Goal: Information Seeking & Learning: Learn about a topic

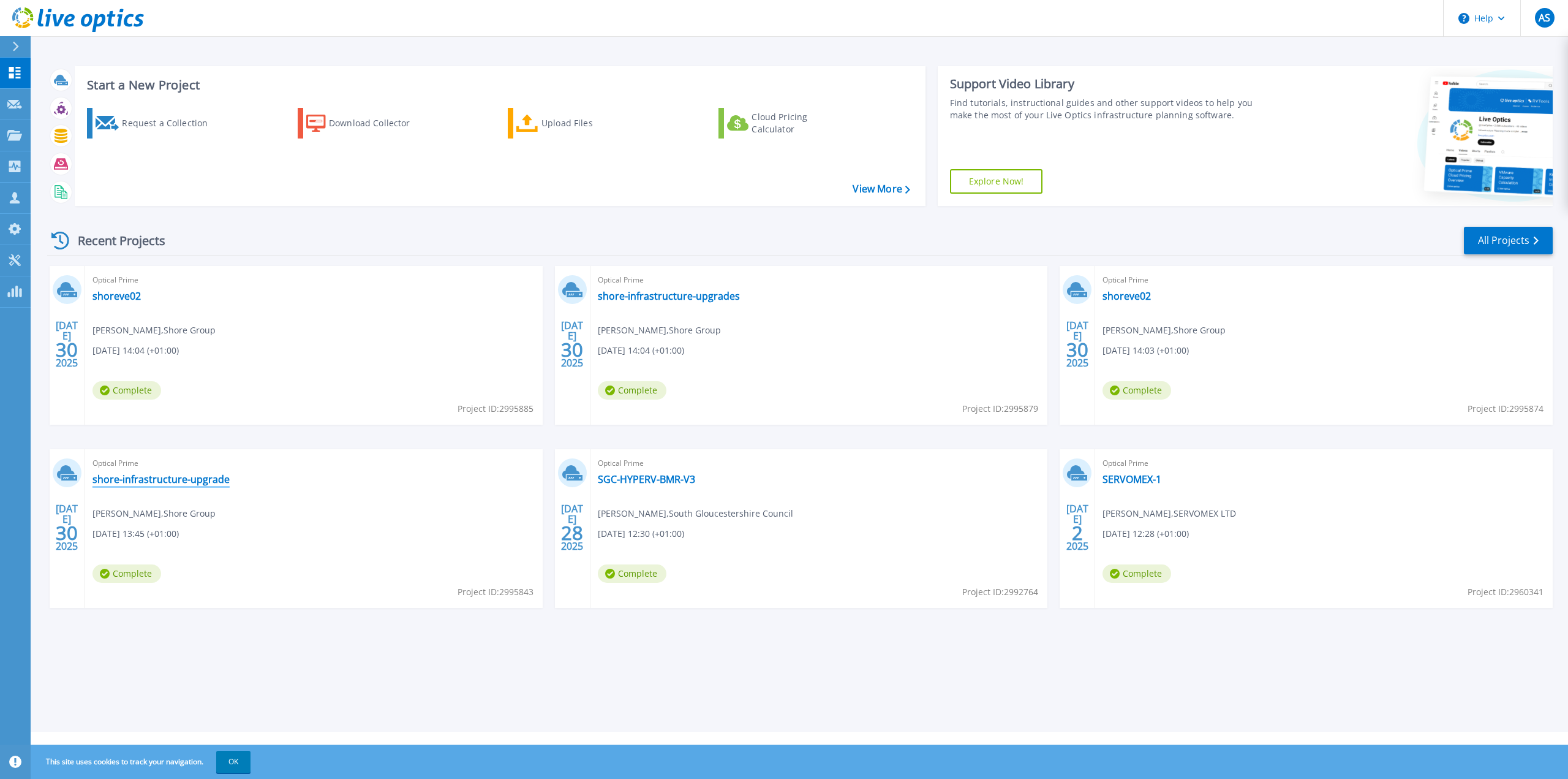
click at [204, 482] on link "shore-infrastructure-upgrade" at bounding box center [161, 479] width 137 height 12
click at [691, 297] on link "shore-infrastructure-upgrades" at bounding box center [669, 296] width 142 height 12
click at [1137, 290] on link "shoreve02" at bounding box center [1127, 296] width 49 height 12
click at [128, 301] on link "shoreve02" at bounding box center [117, 296] width 49 height 12
click at [209, 482] on link "shore-infrastructure-upgrade" at bounding box center [161, 479] width 137 height 12
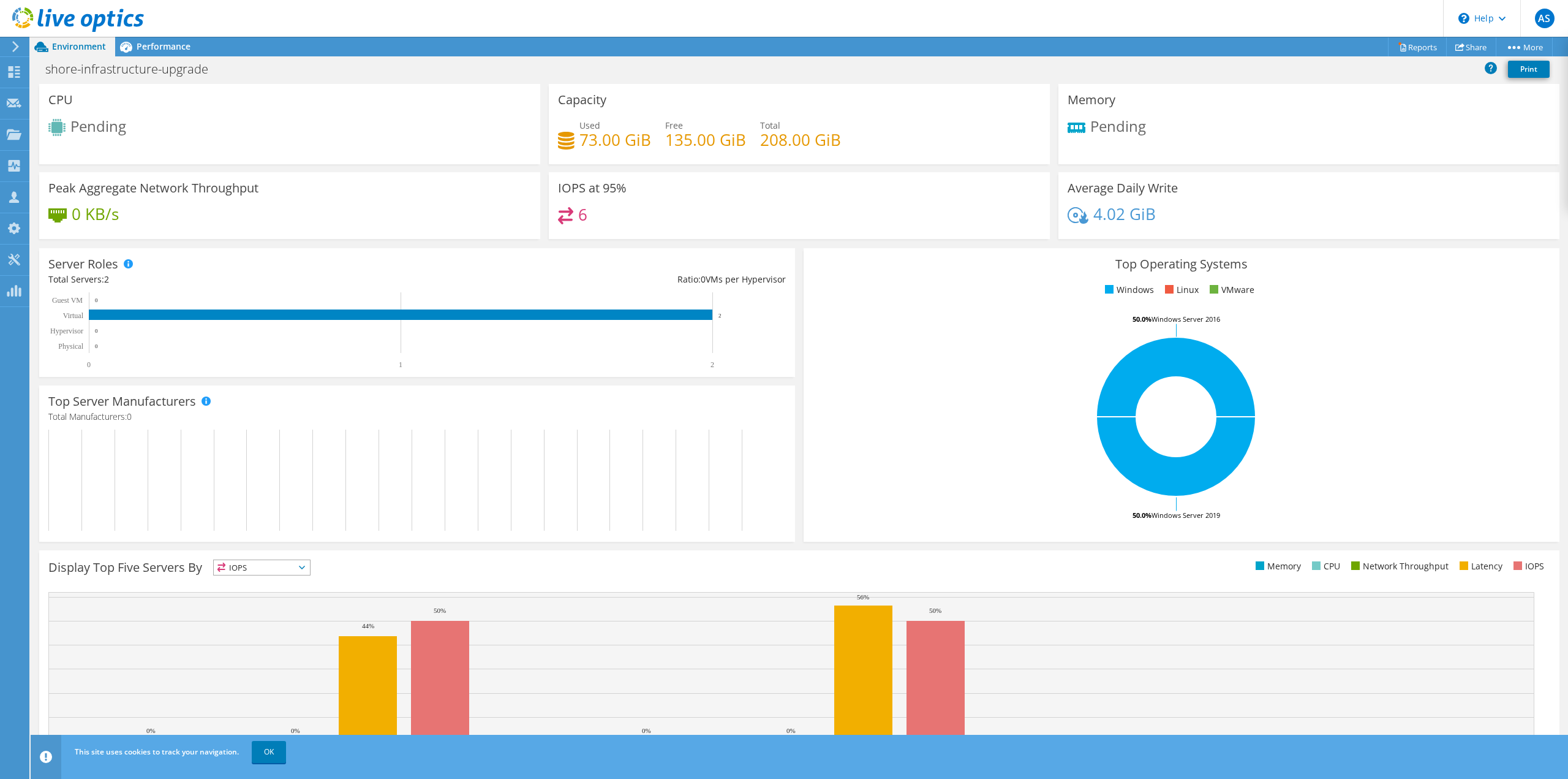
scroll to position [81, 0]
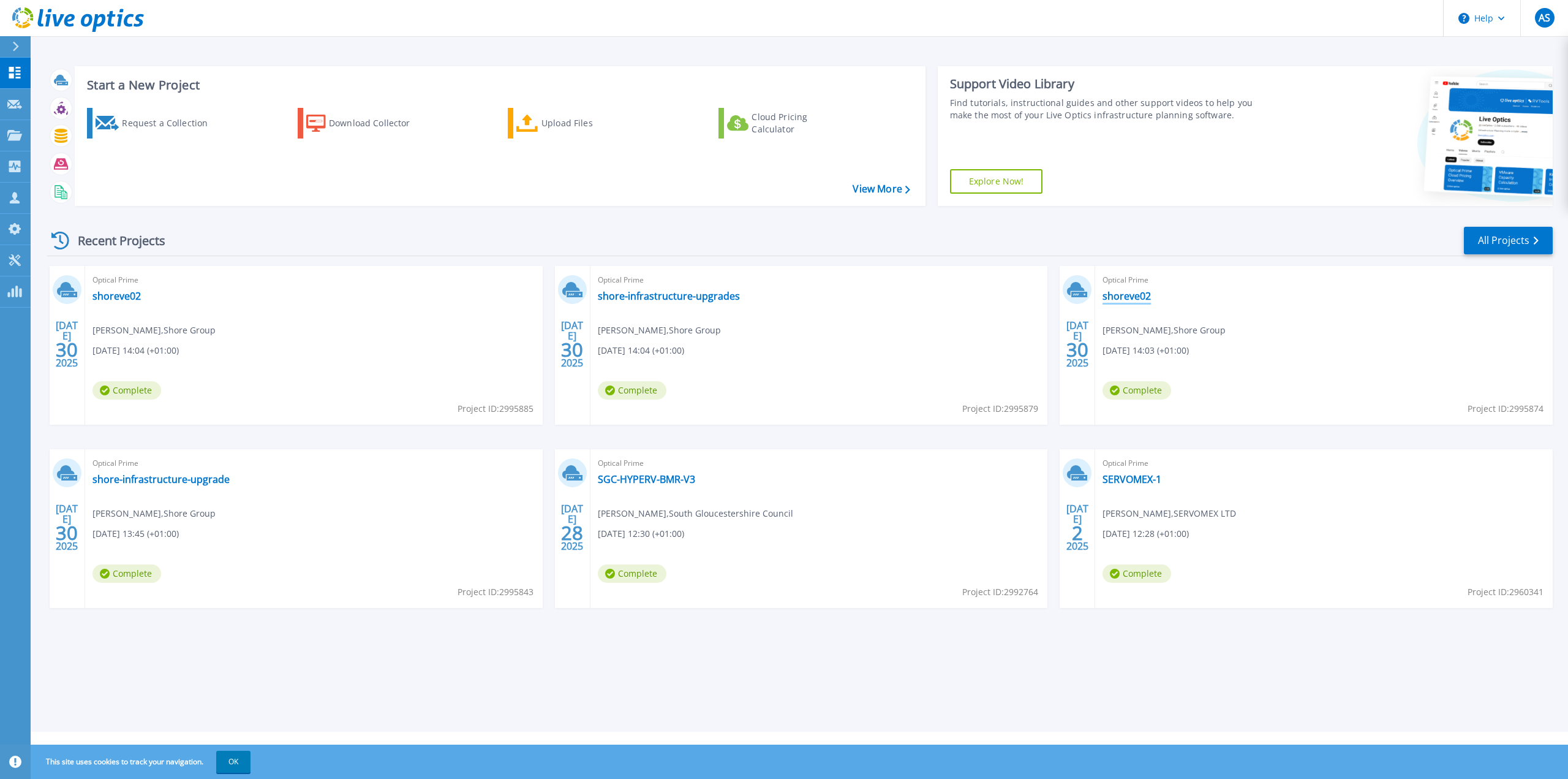
click at [1131, 297] on link "shoreve02" at bounding box center [1127, 296] width 49 height 12
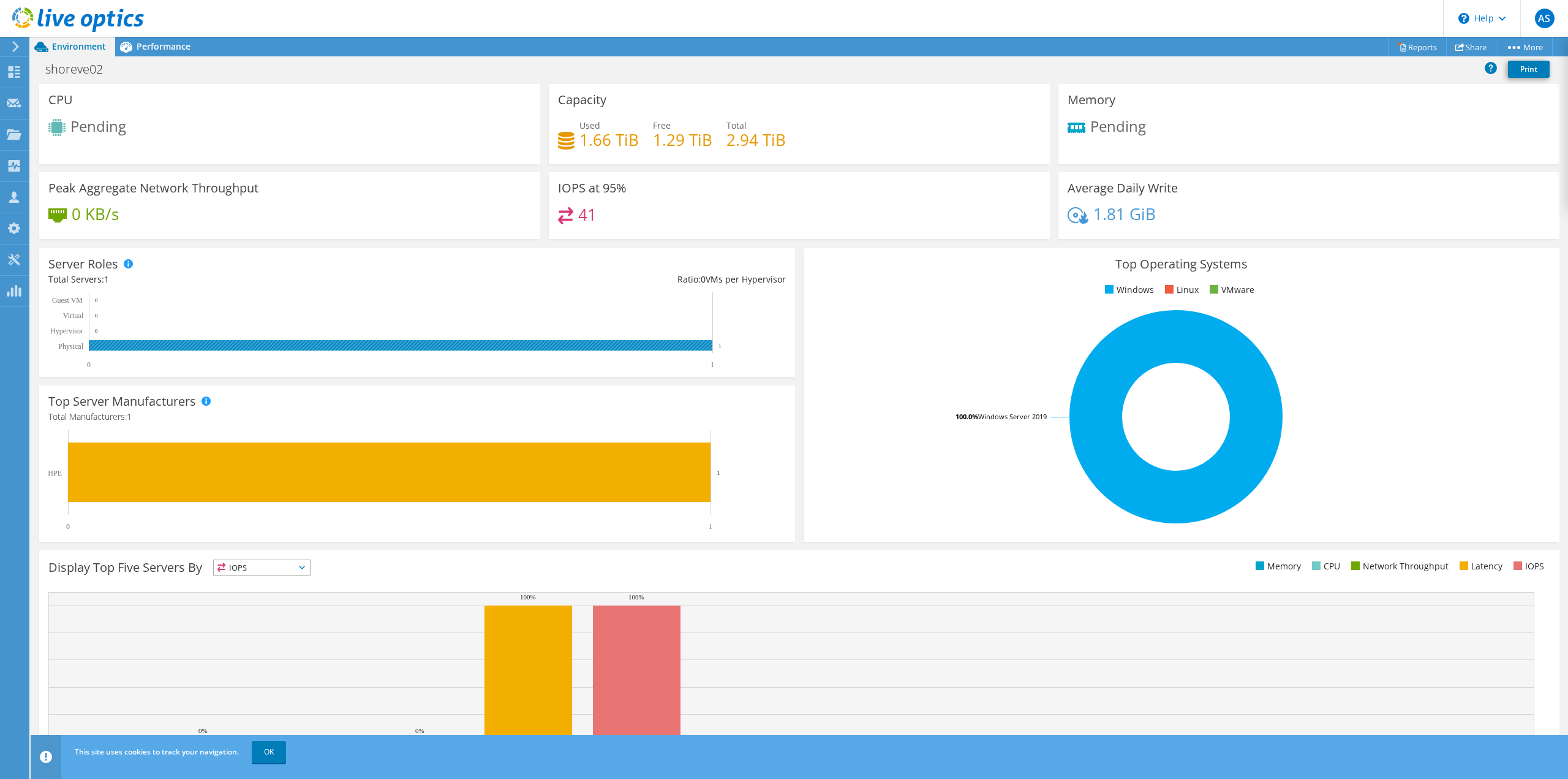
click at [505, 348] on rect at bounding box center [401, 345] width 624 height 10
click at [158, 49] on span "Performance" at bounding box center [163, 46] width 54 height 12
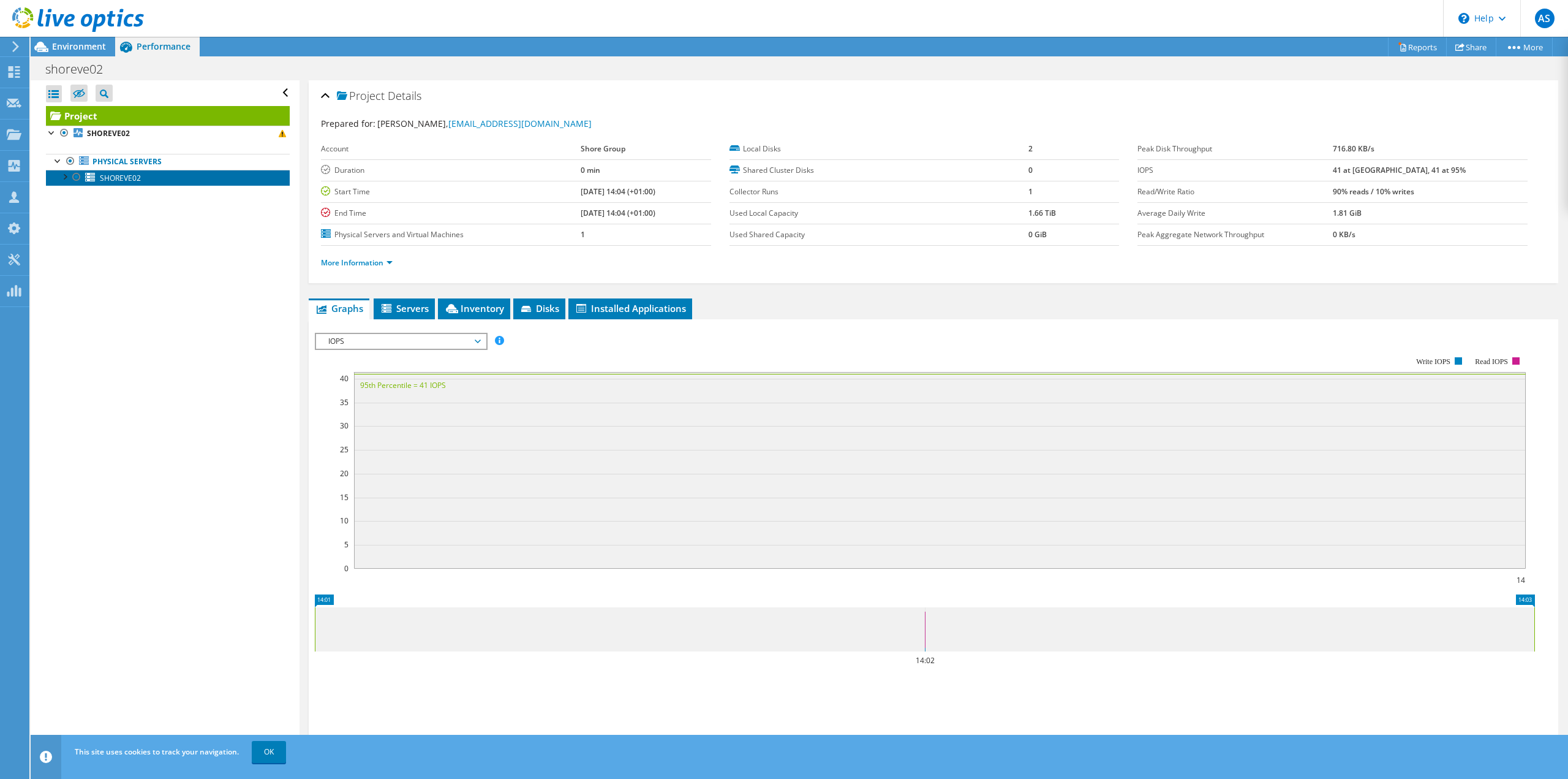
click at [130, 180] on span "SHOREVE02" at bounding box center [120, 178] width 41 height 10
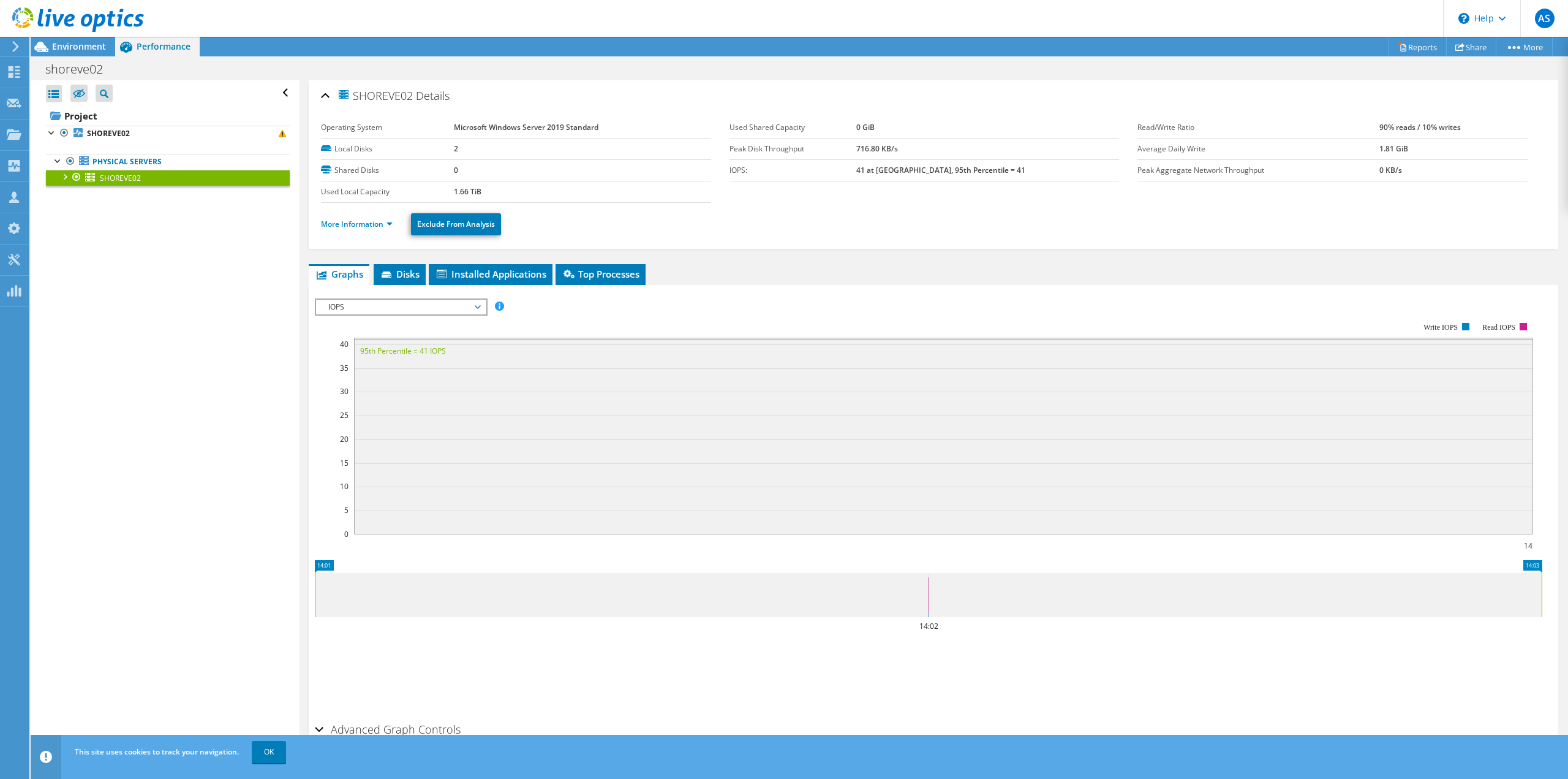
click at [63, 180] on div at bounding box center [64, 176] width 12 height 12
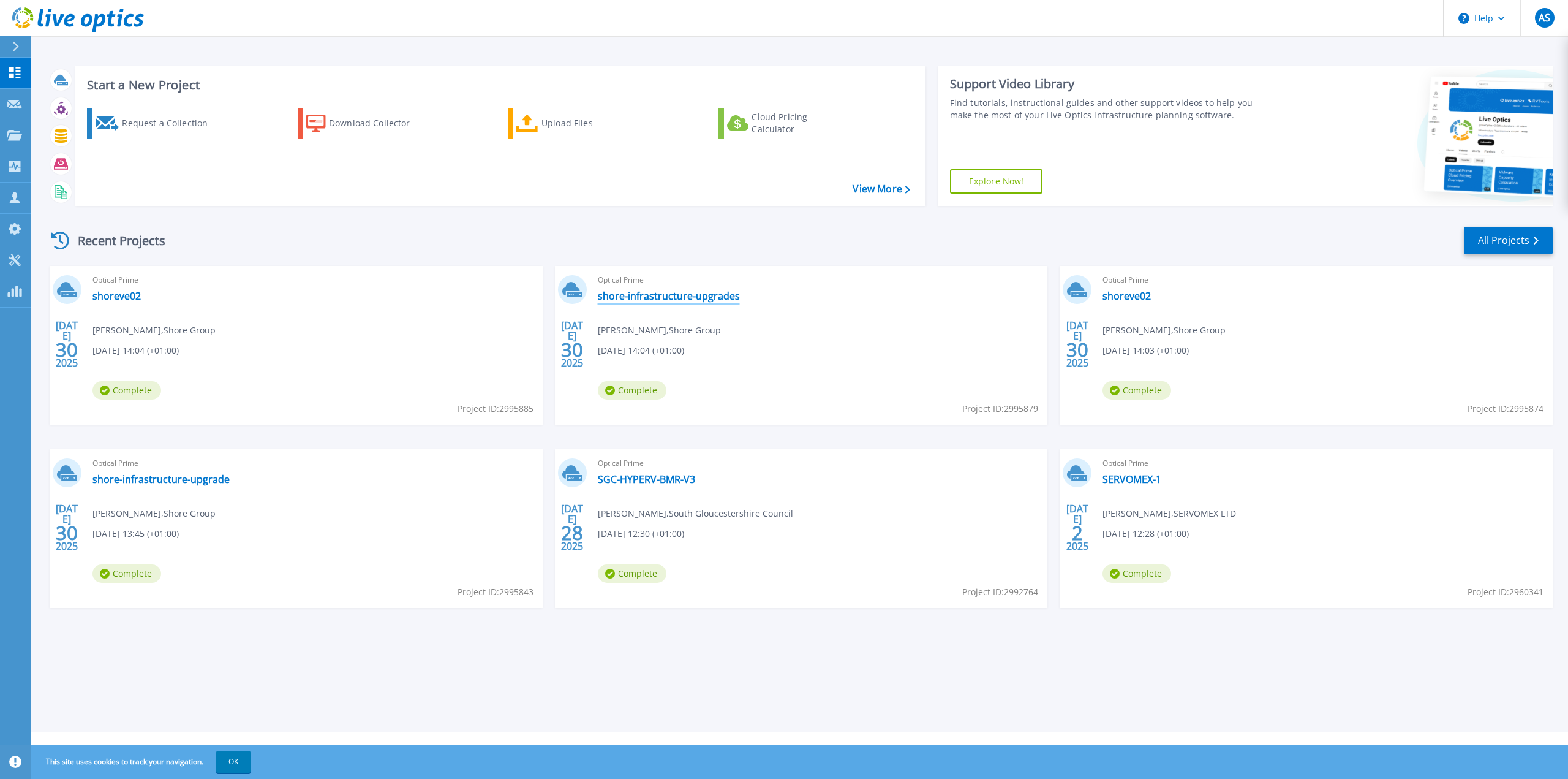
click at [681, 300] on link "shore-infrastructure-upgrades" at bounding box center [669, 296] width 142 height 12
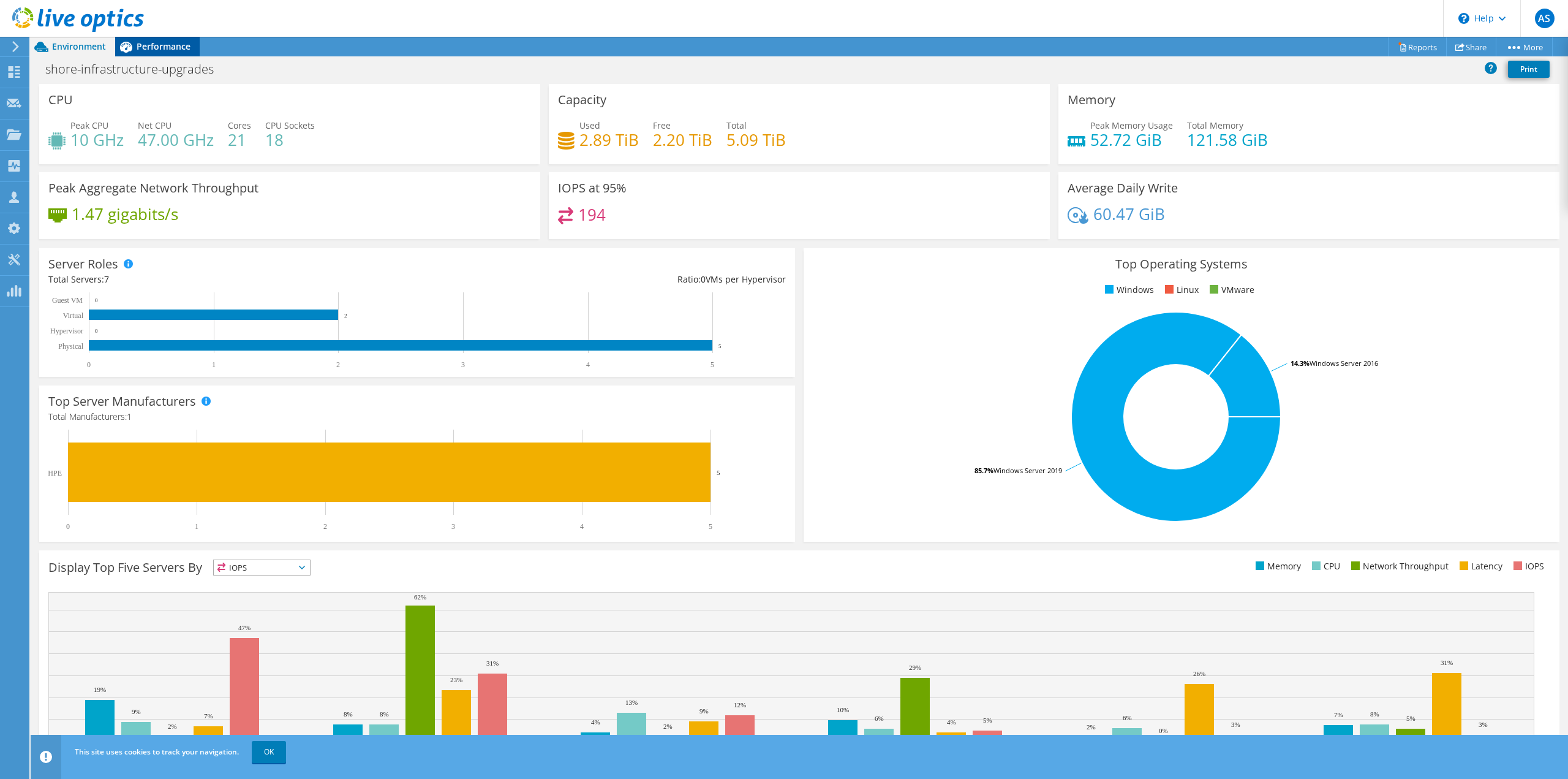
click at [171, 49] on span "Performance" at bounding box center [163, 46] width 54 height 12
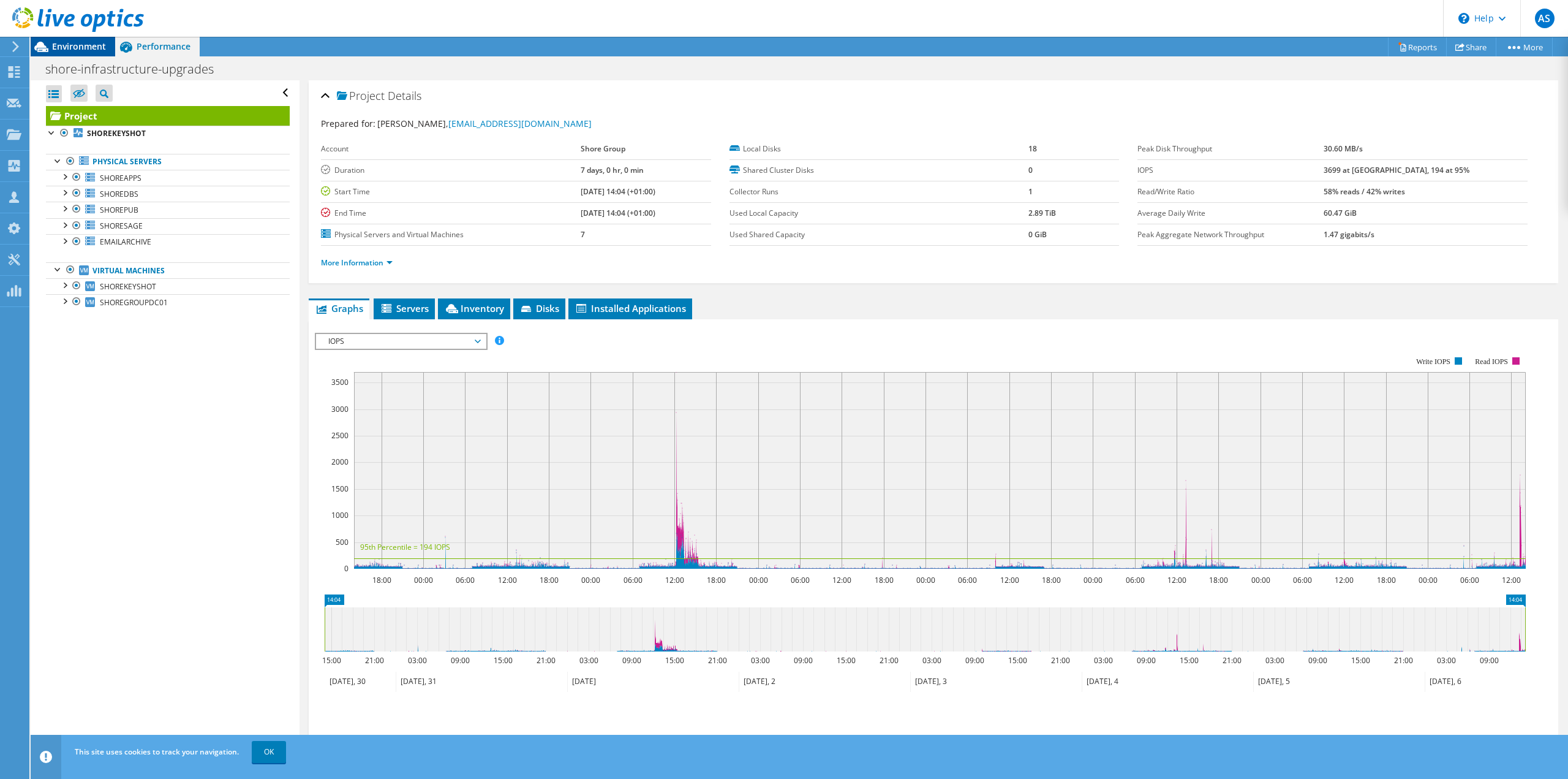
click at [73, 43] on span "Environment" at bounding box center [78, 46] width 54 height 12
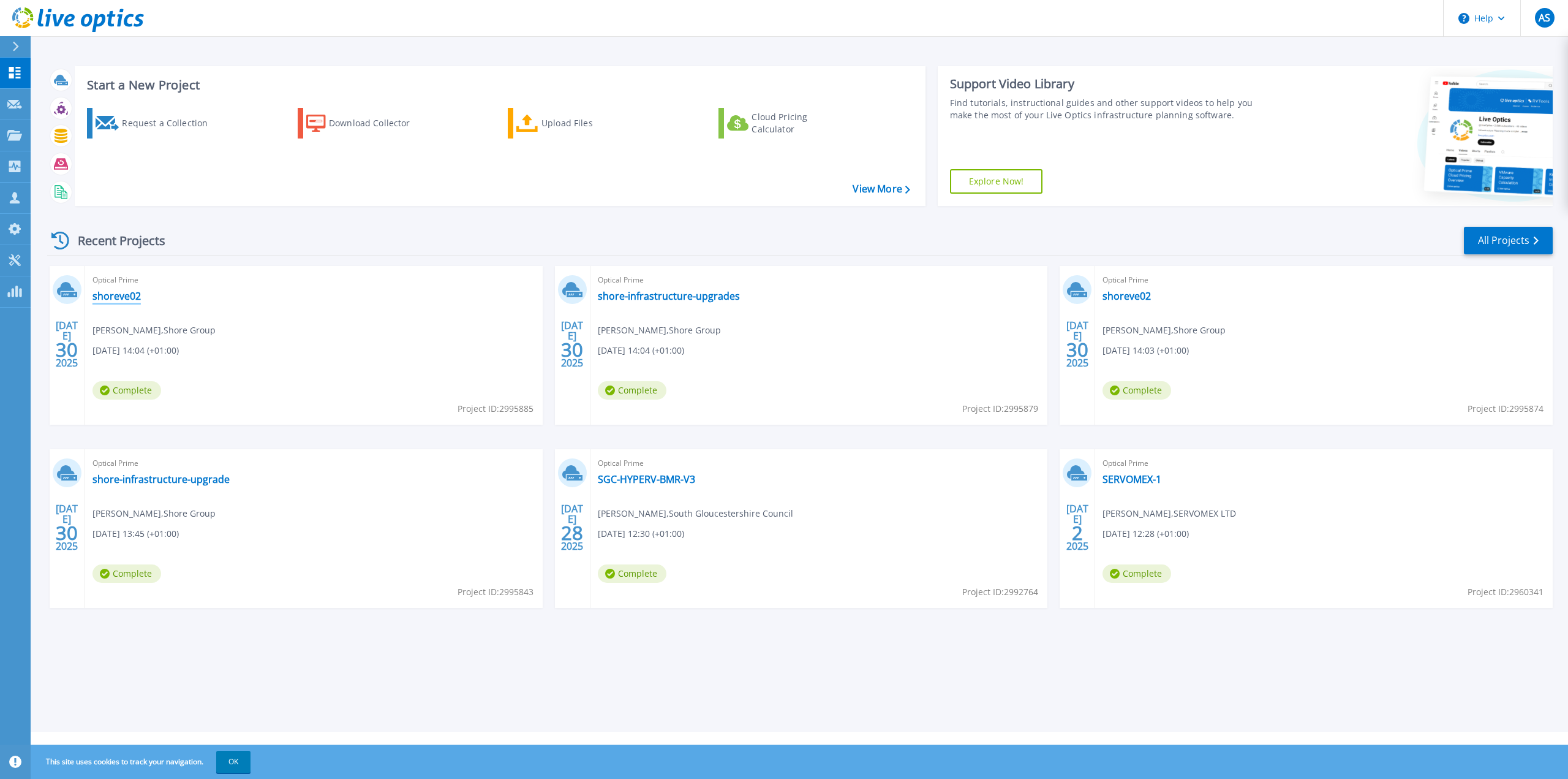
click at [128, 293] on link "shoreve02" at bounding box center [117, 296] width 49 height 12
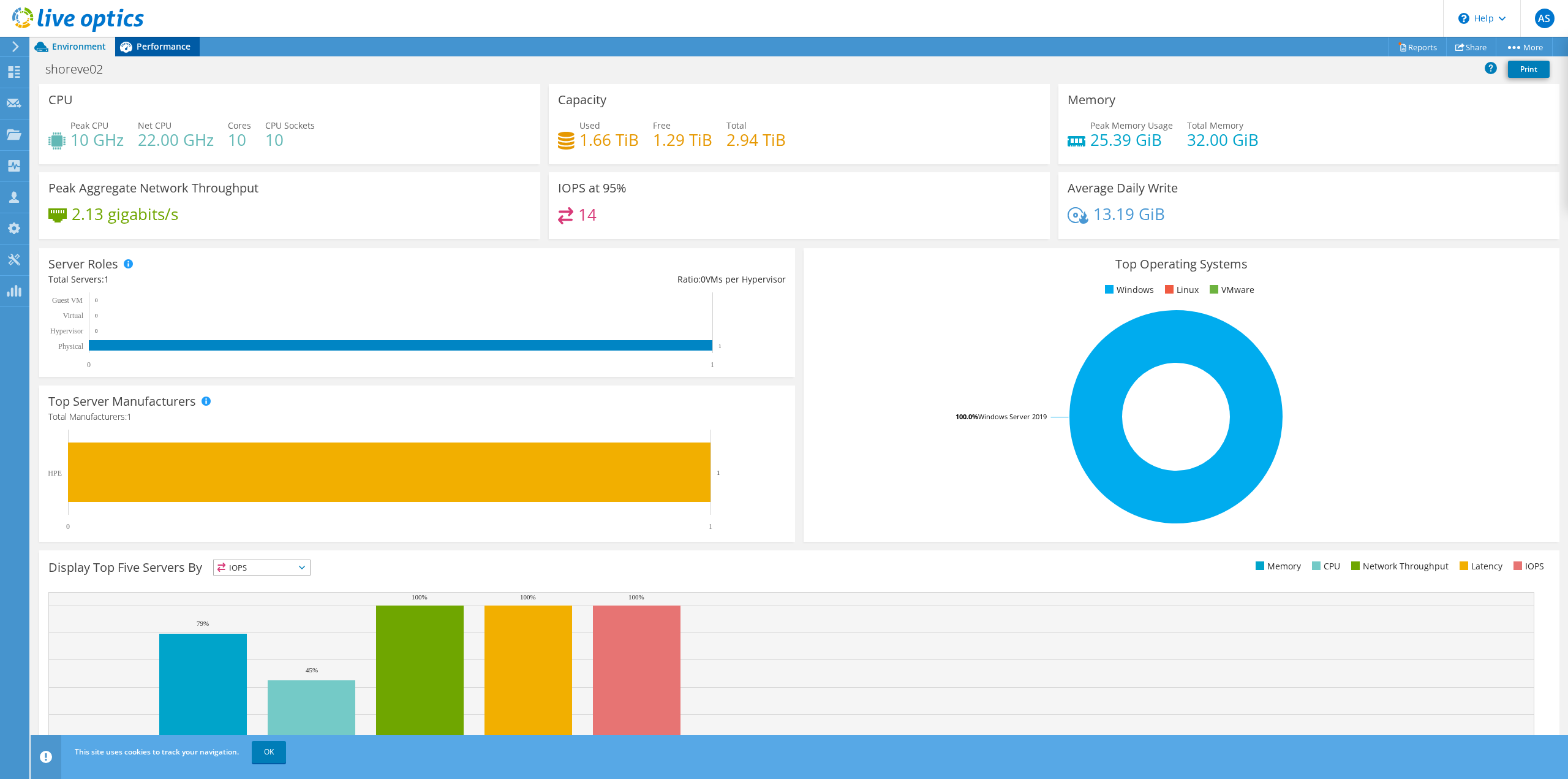
click at [177, 47] on span "Performance" at bounding box center [163, 46] width 54 height 12
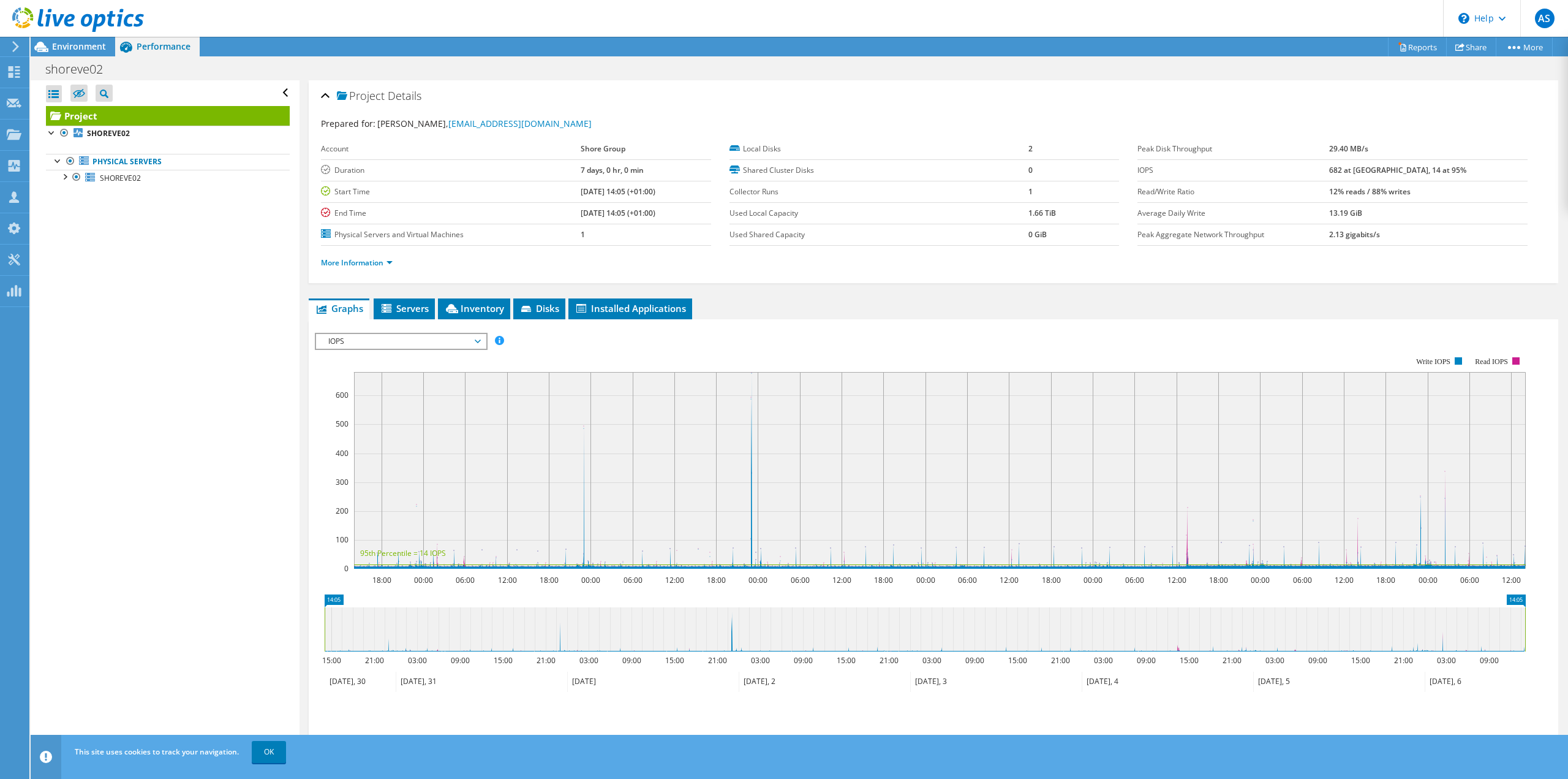
click at [82, 40] on div at bounding box center [72, 20] width 144 height 41
click at [78, 47] on span "Environment" at bounding box center [78, 46] width 54 height 12
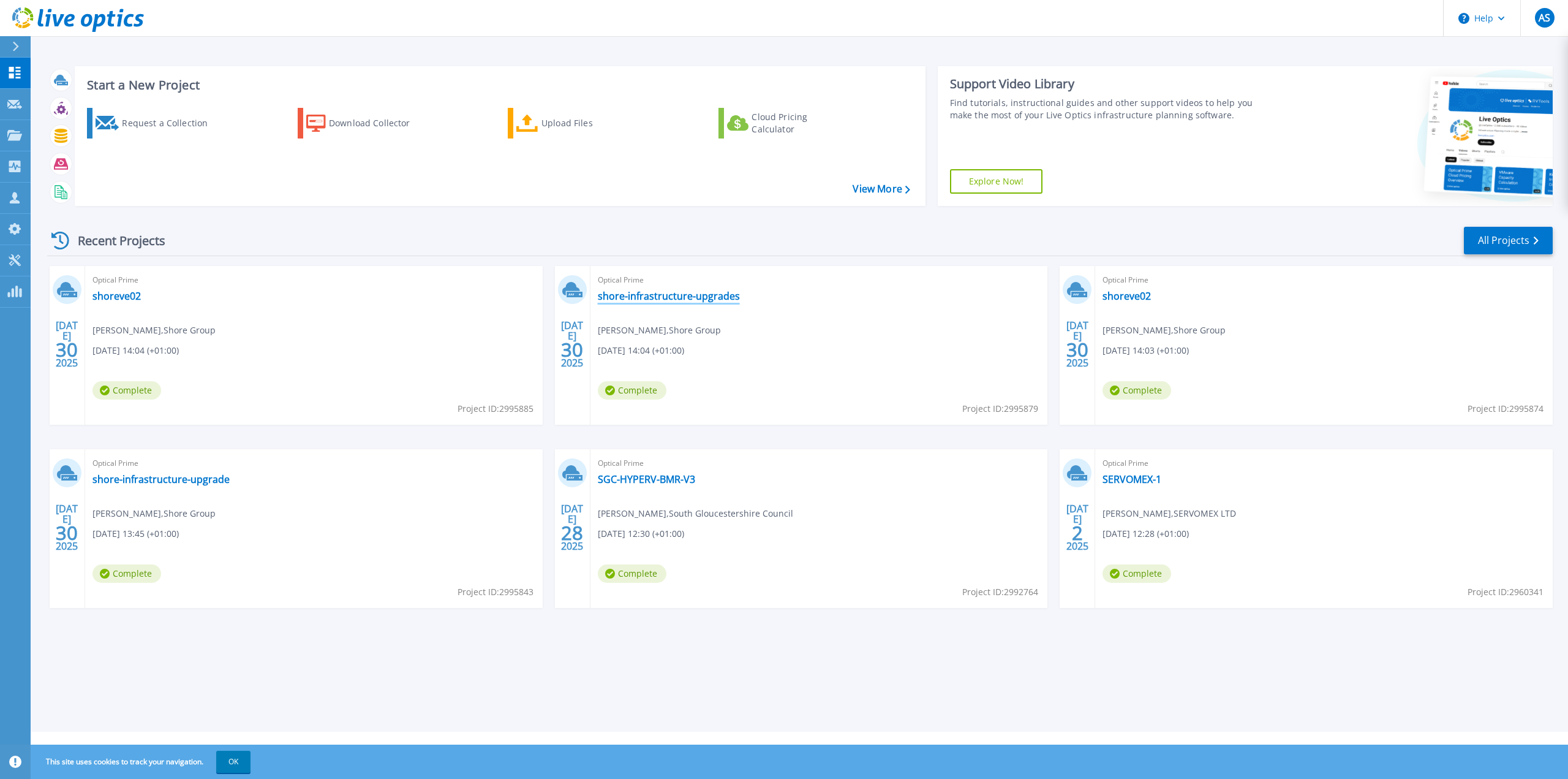
click at [626, 296] on link "shore-infrastructure-upgrades" at bounding box center [669, 296] width 142 height 12
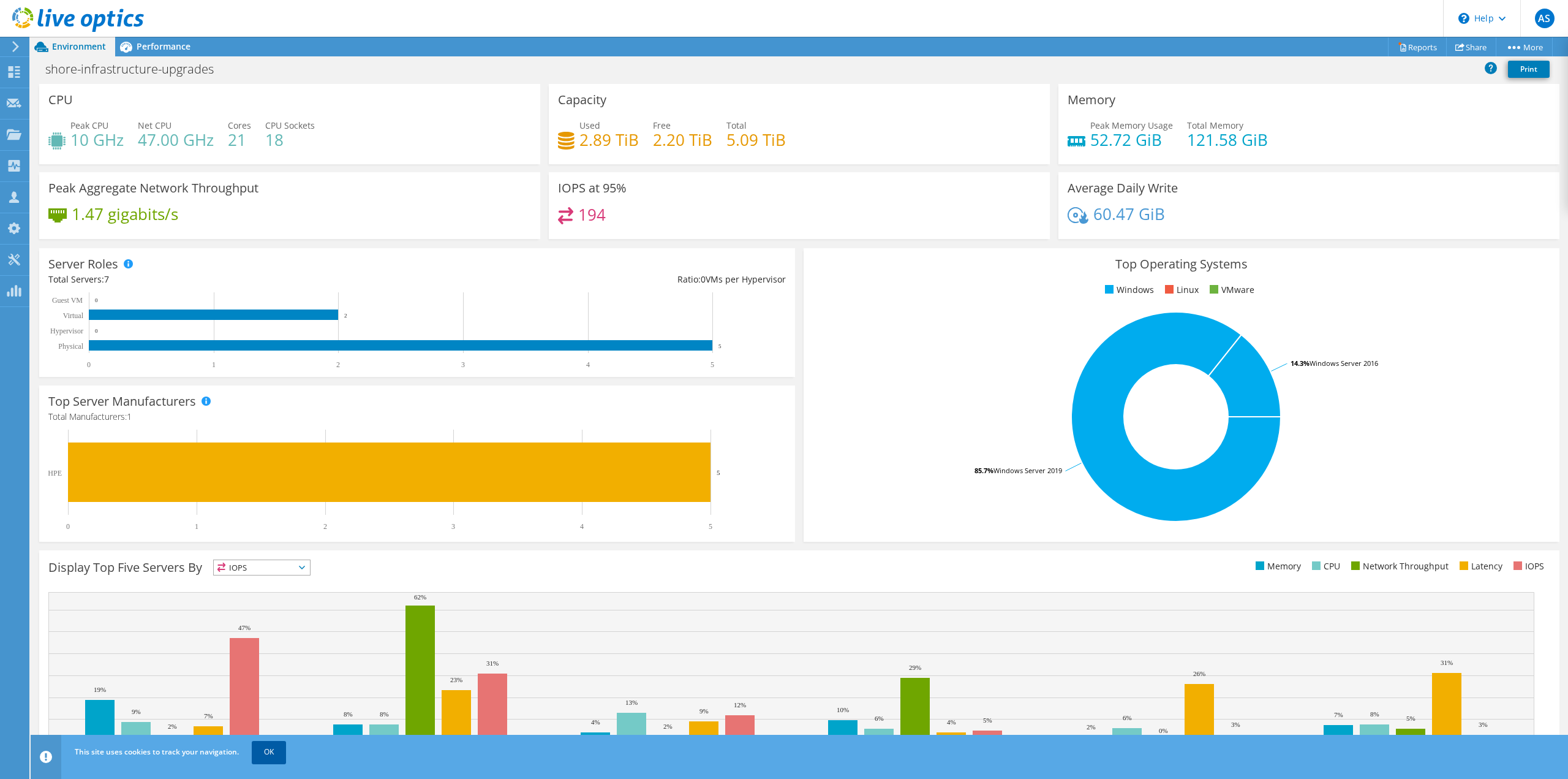
click at [280, 753] on link "OK" at bounding box center [268, 752] width 34 height 22
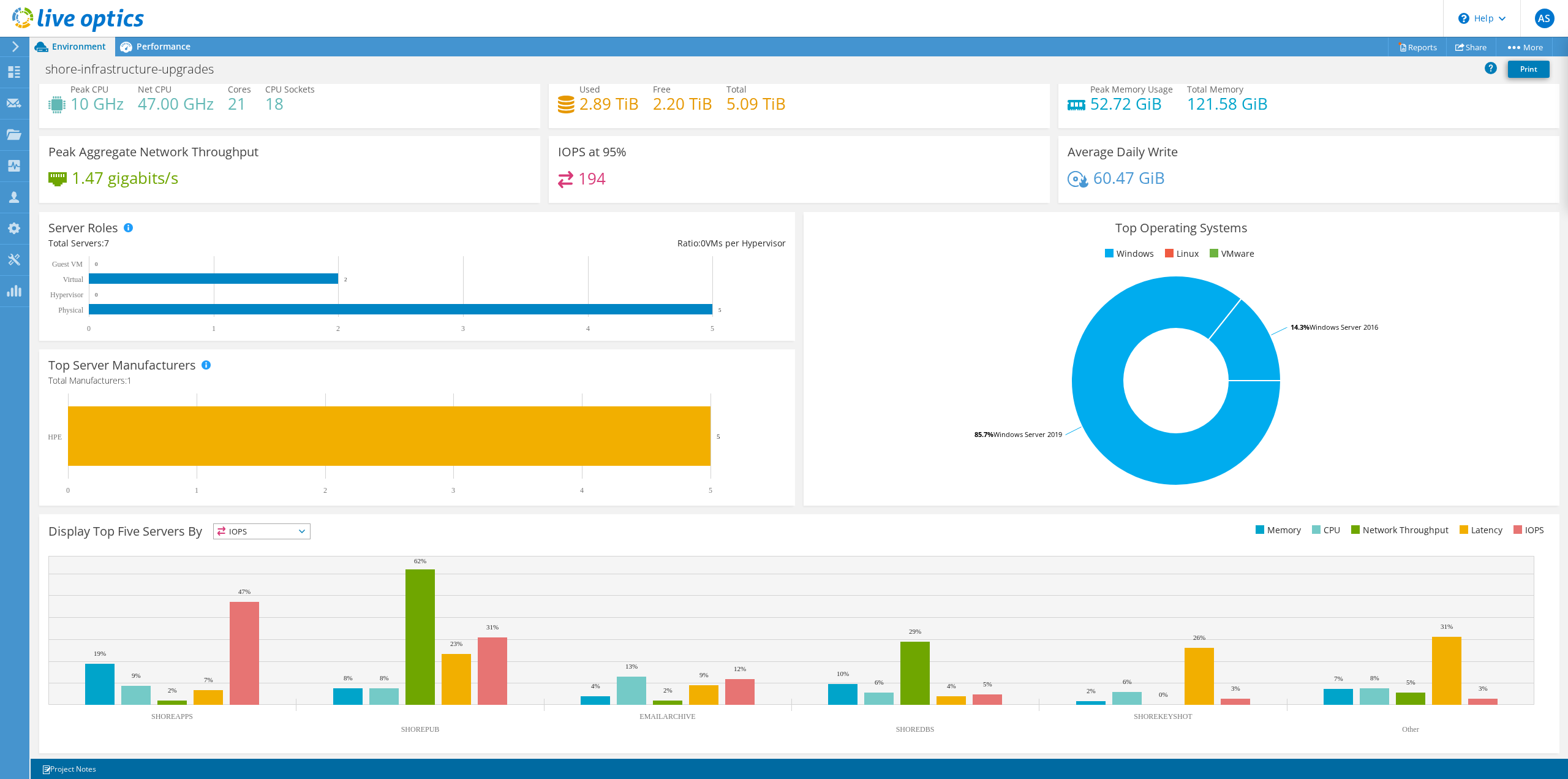
scroll to position [39, 0]
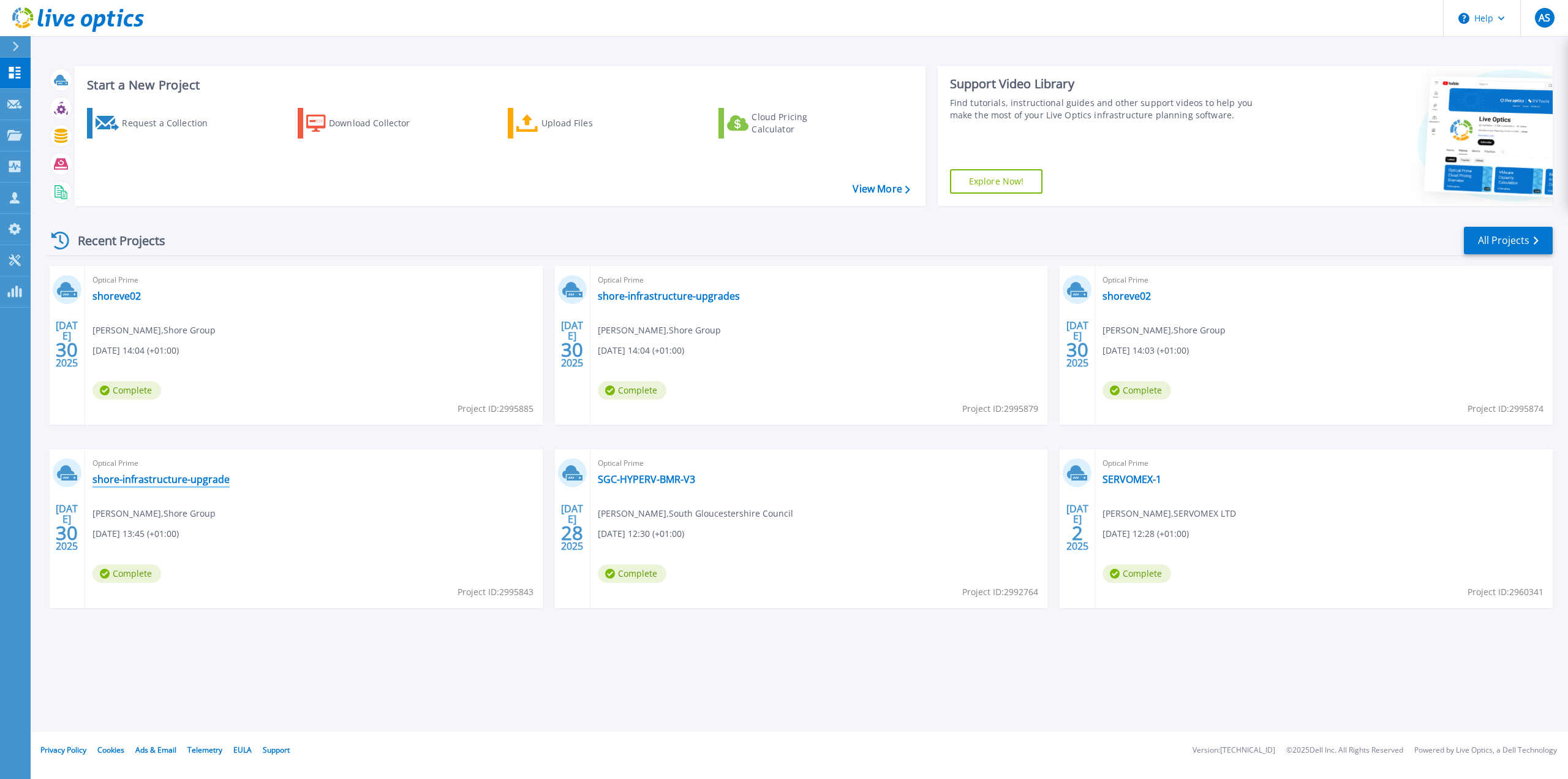
click at [197, 476] on link "shore-infrastructure-upgrade" at bounding box center [161, 479] width 137 height 12
click at [696, 295] on link "shore-infrastructure-upgrades" at bounding box center [669, 296] width 142 height 12
click at [1142, 295] on link "shoreve02" at bounding box center [1127, 296] width 49 height 12
click at [132, 294] on link "shoreve02" at bounding box center [117, 296] width 49 height 12
click at [170, 481] on link "shore-infrastructure-upgrade" at bounding box center [161, 479] width 137 height 12
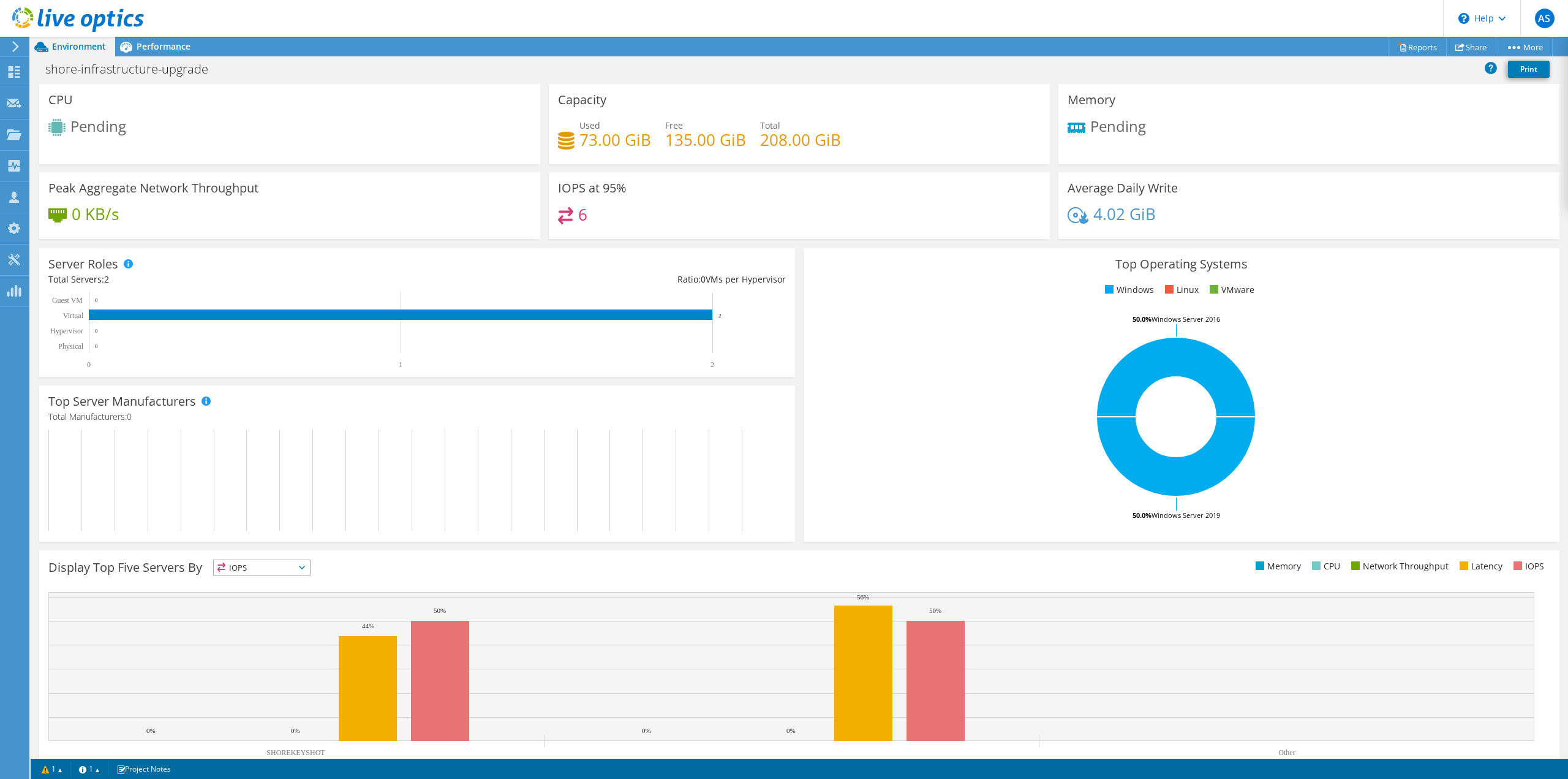
drag, startPoint x: 384, startPoint y: 246, endPoint x: 393, endPoint y: 223, distance: 24.7
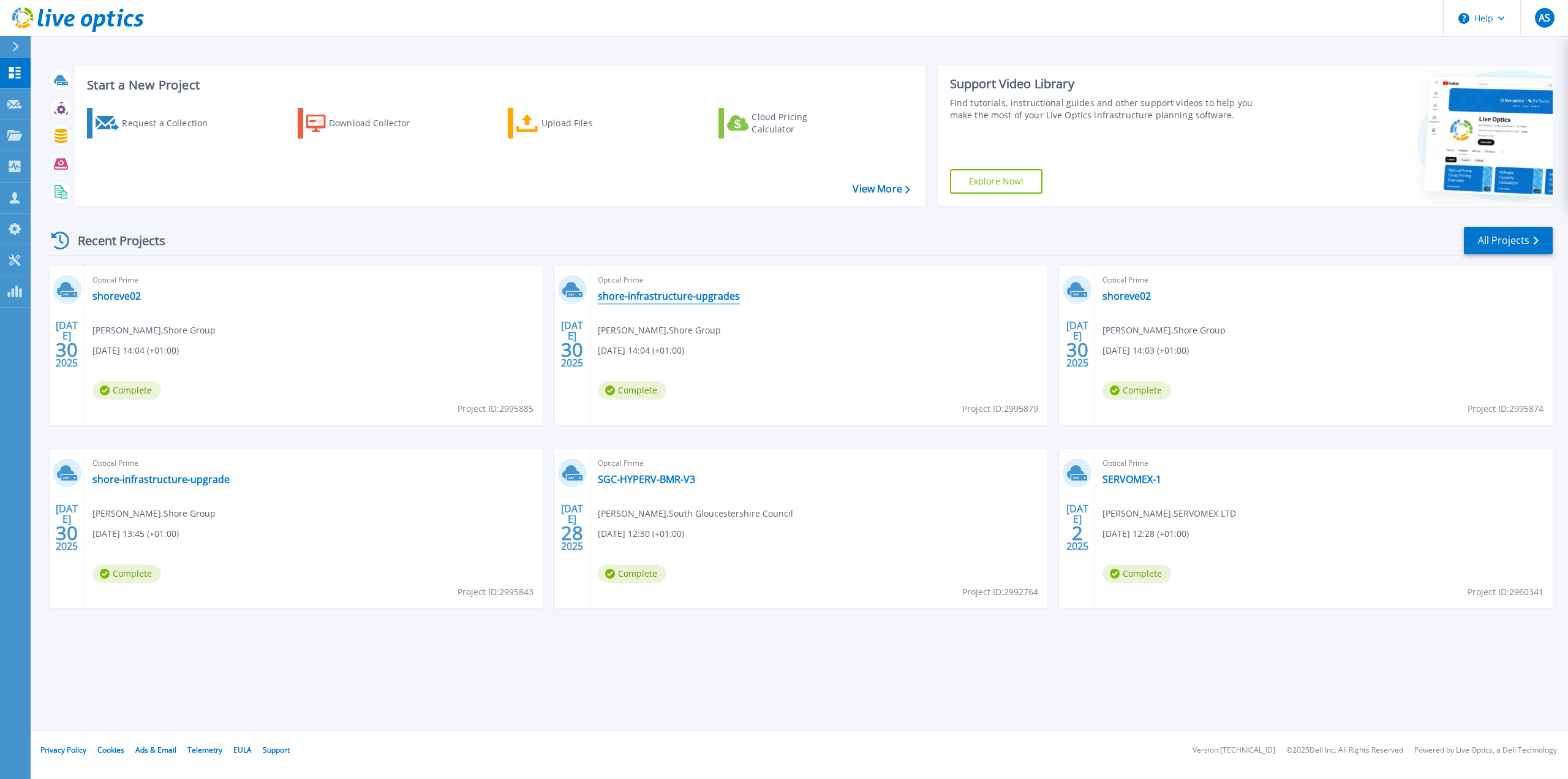
click at [638, 292] on link "shore-infrastructure-upgrades" at bounding box center [669, 296] width 142 height 12
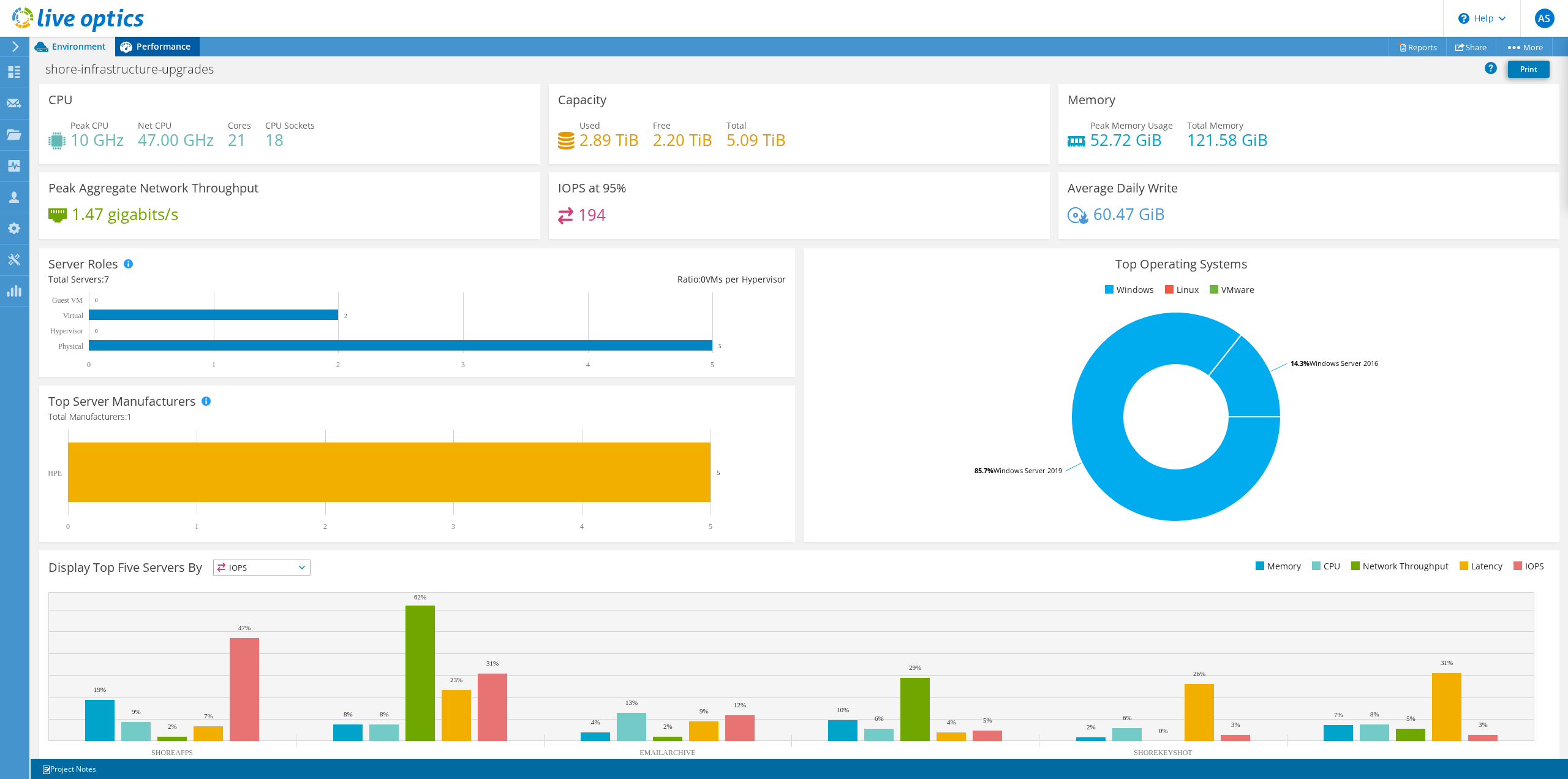
click at [167, 49] on span "Performance" at bounding box center [163, 46] width 54 height 12
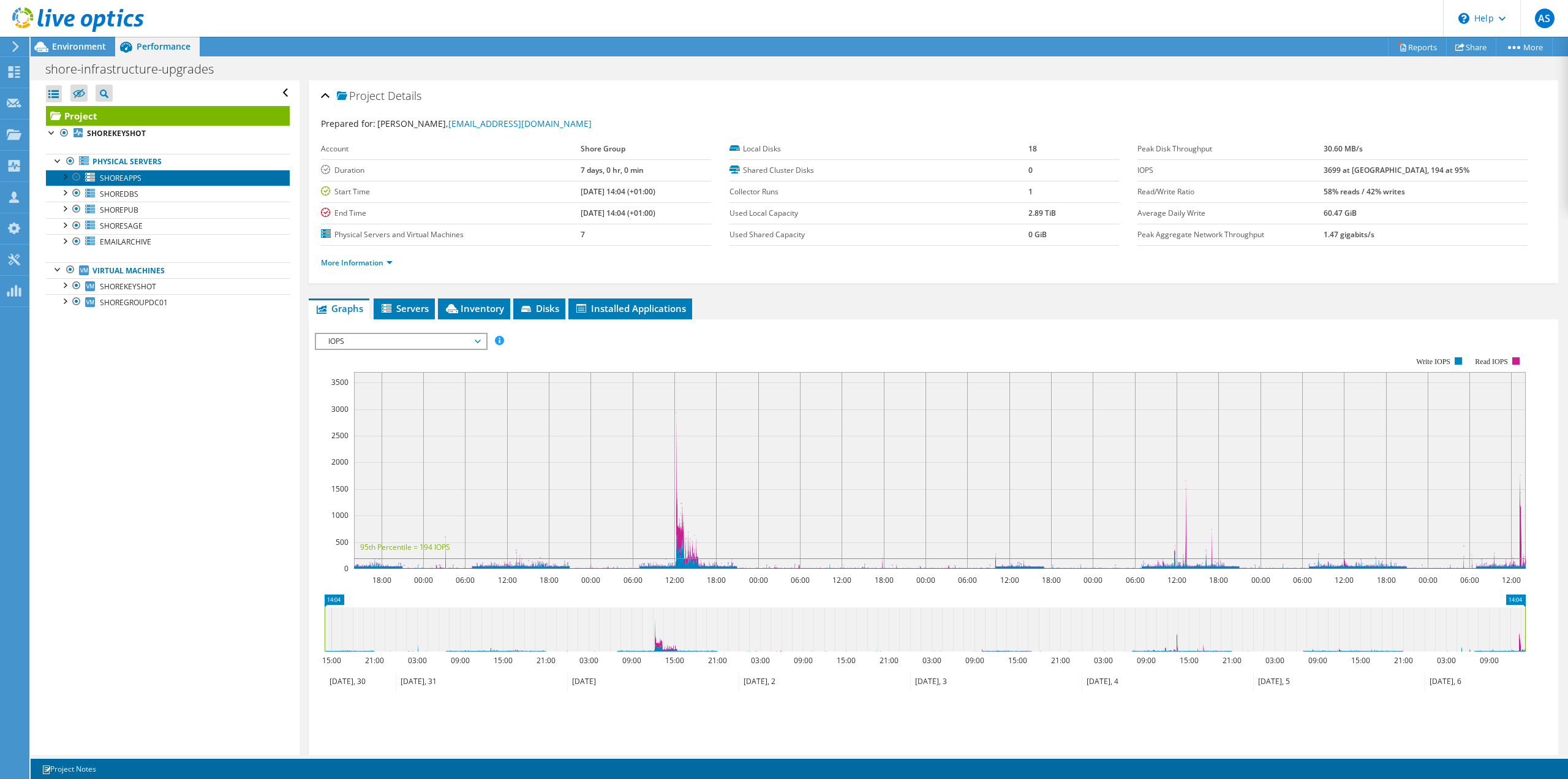
click at [171, 178] on link "SHOREAPPS" at bounding box center [168, 177] width 244 height 16
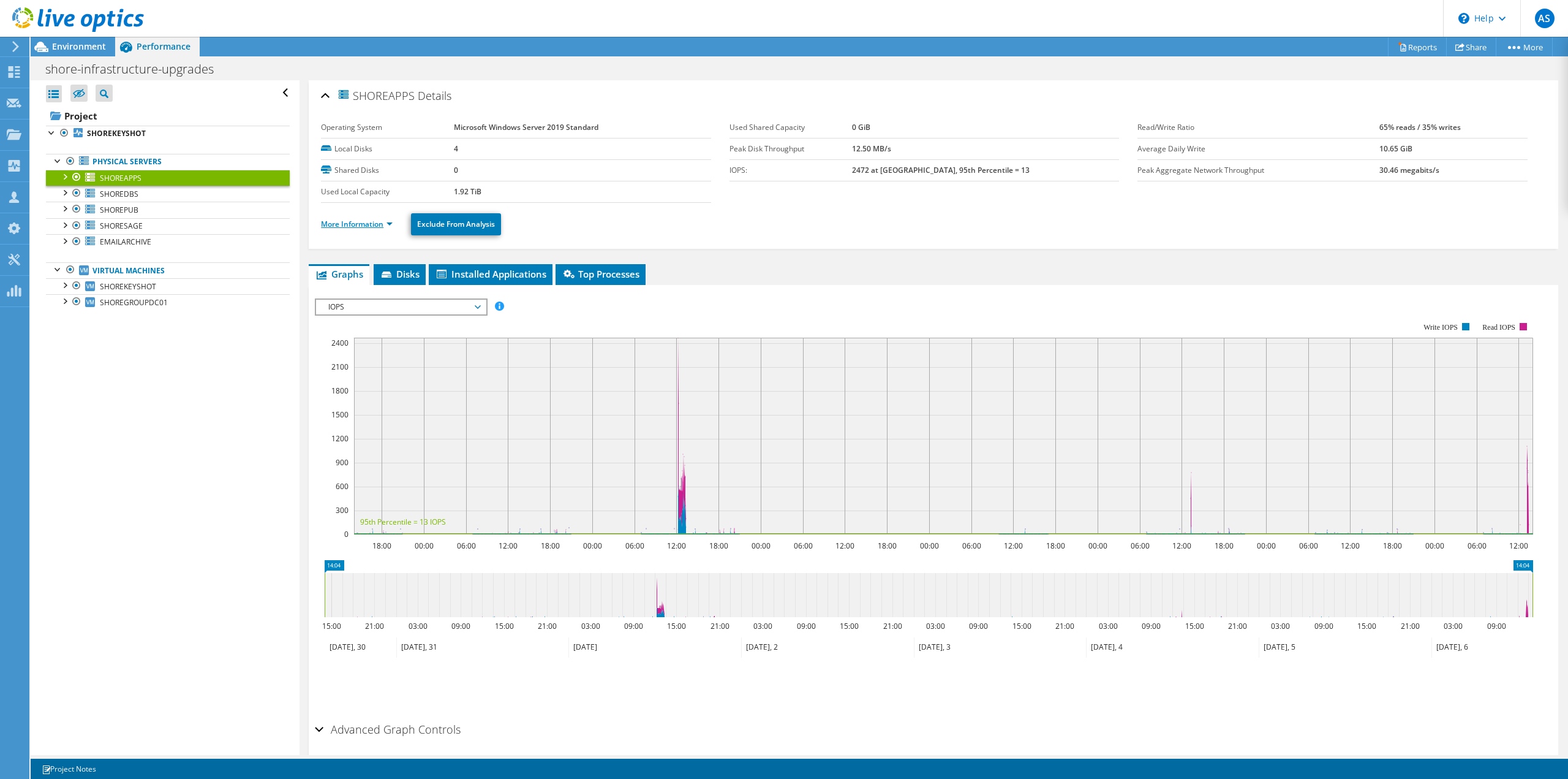
click at [376, 226] on link "More Information" at bounding box center [357, 224] width 72 height 10
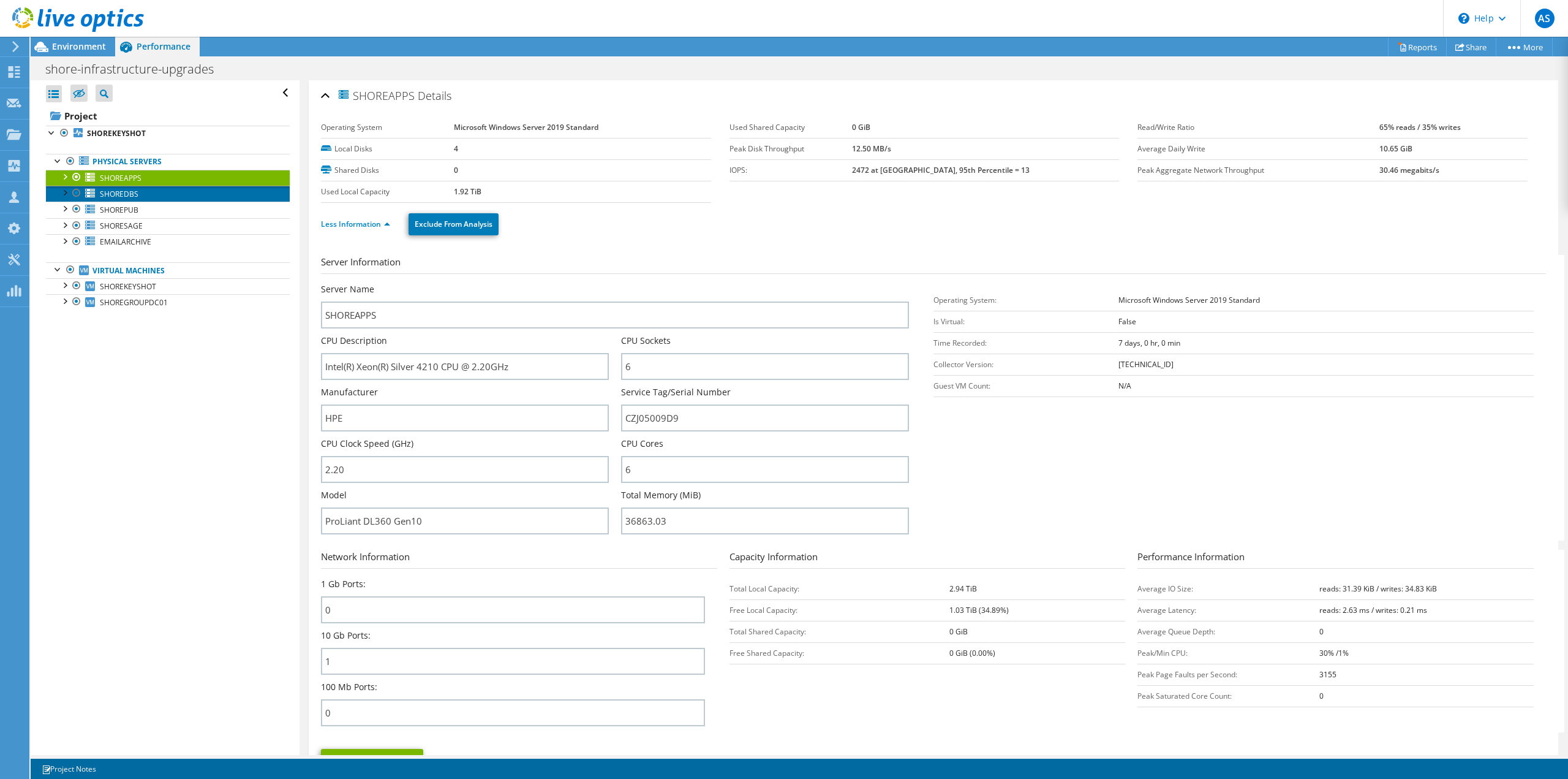
click at [118, 193] on span "SHOREDBS" at bounding box center [118, 193] width 38 height 10
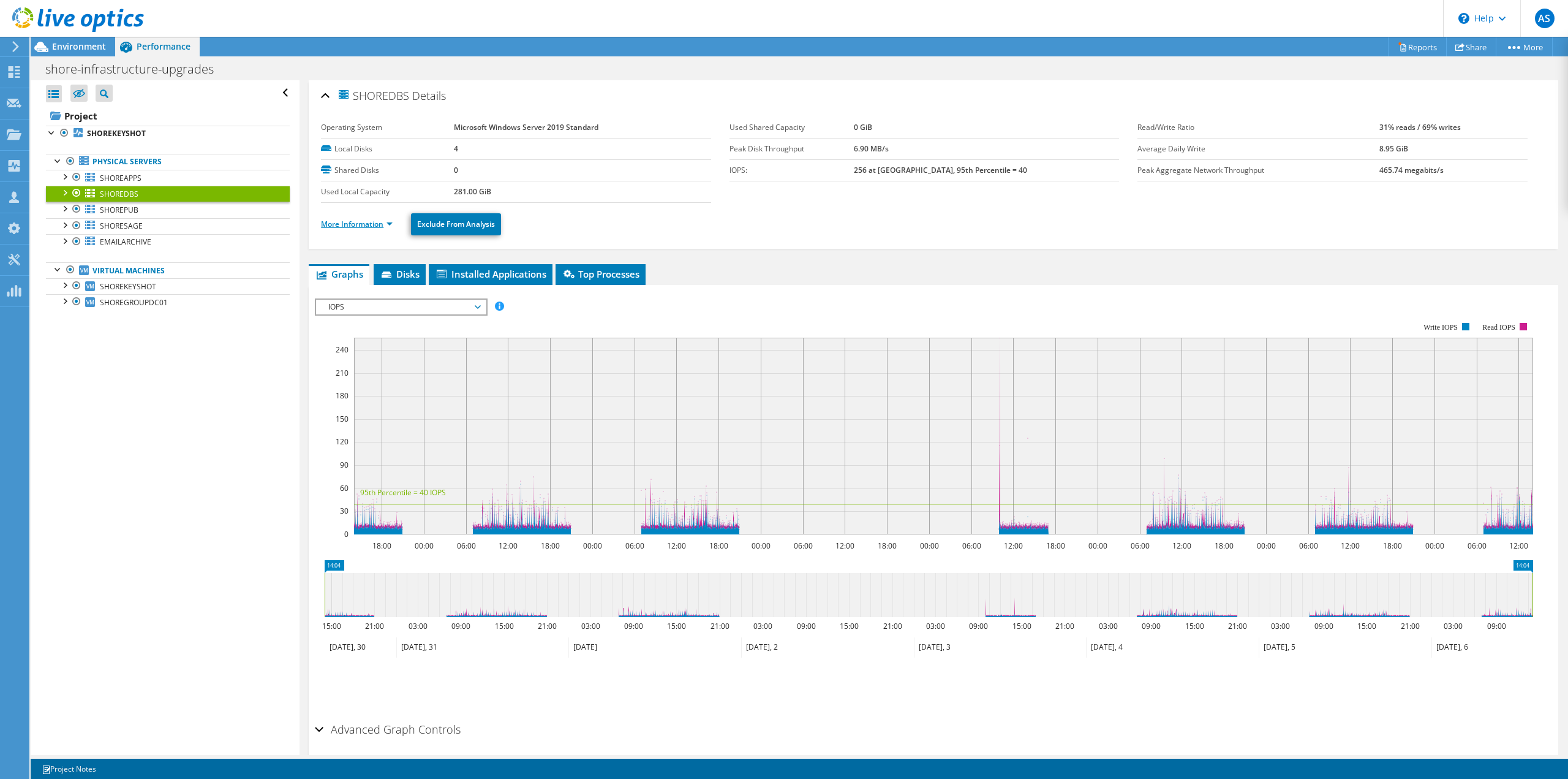
click at [378, 226] on link "More Information" at bounding box center [357, 224] width 72 height 10
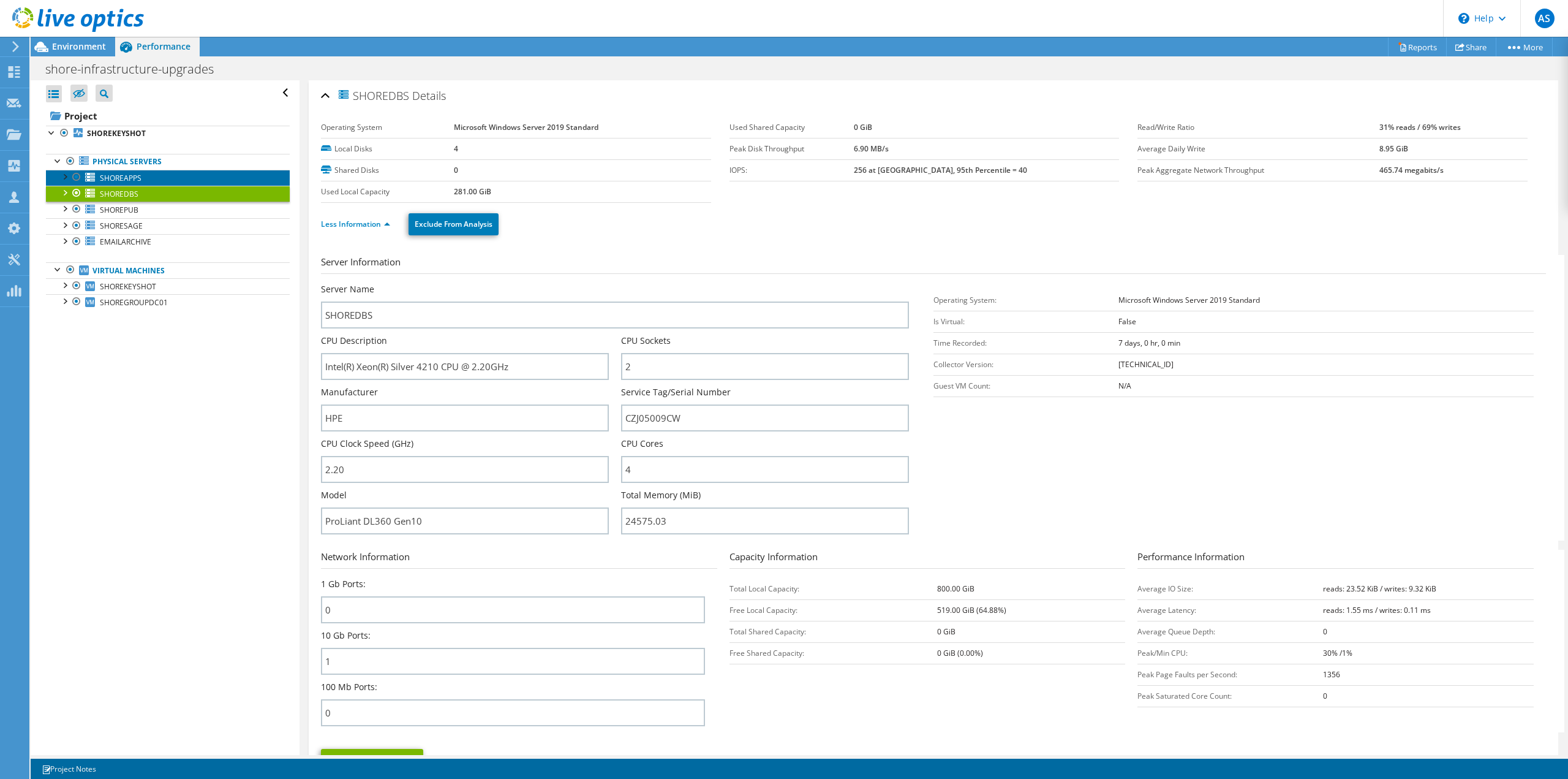
click at [145, 176] on link "SHOREAPPS" at bounding box center [168, 177] width 244 height 16
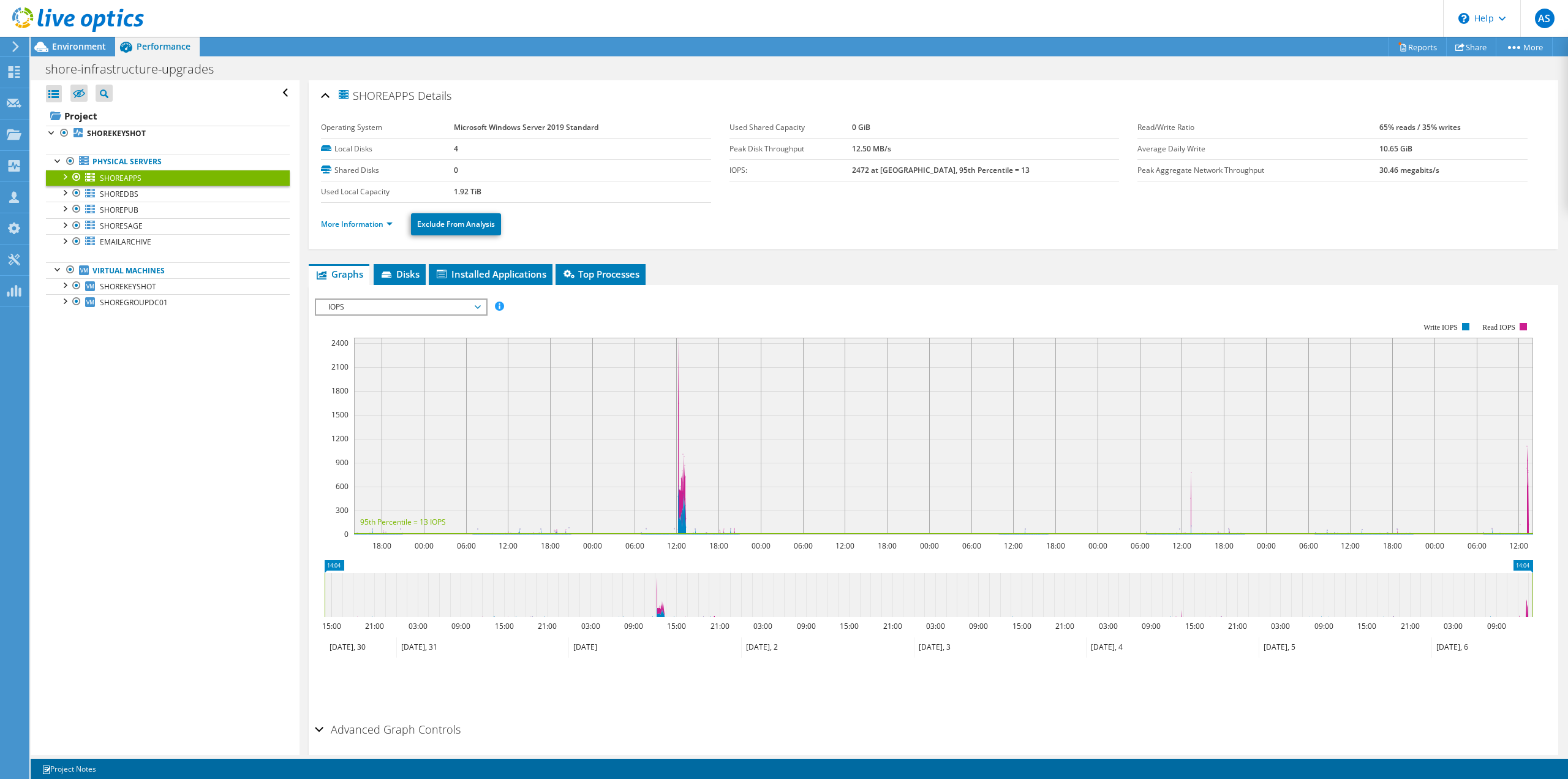
click at [65, 175] on div at bounding box center [64, 176] width 12 height 12
click at [389, 226] on link "More Information" at bounding box center [357, 224] width 72 height 10
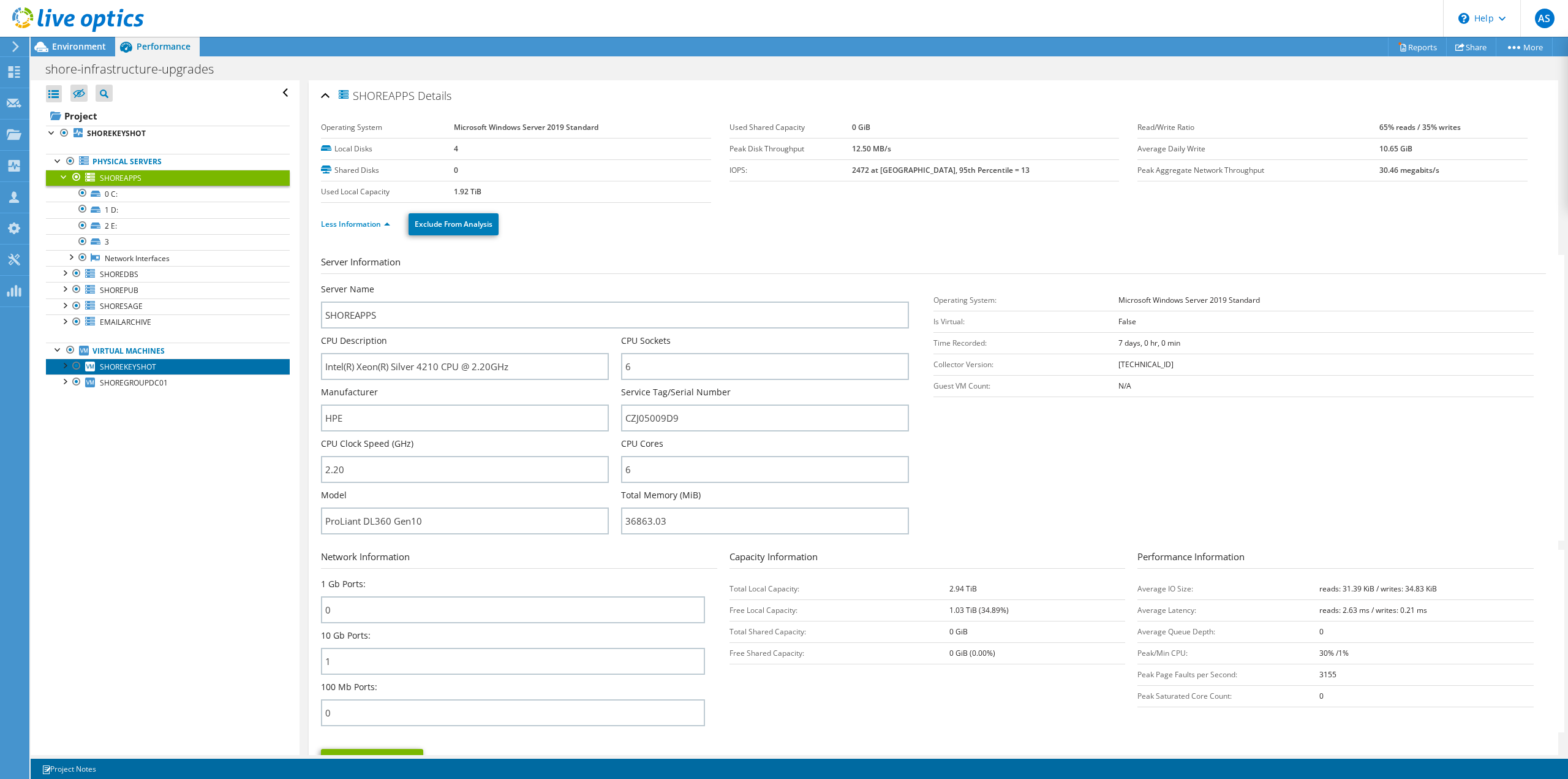
click at [138, 361] on span "SHOREKEYSHOT" at bounding box center [128, 366] width 56 height 10
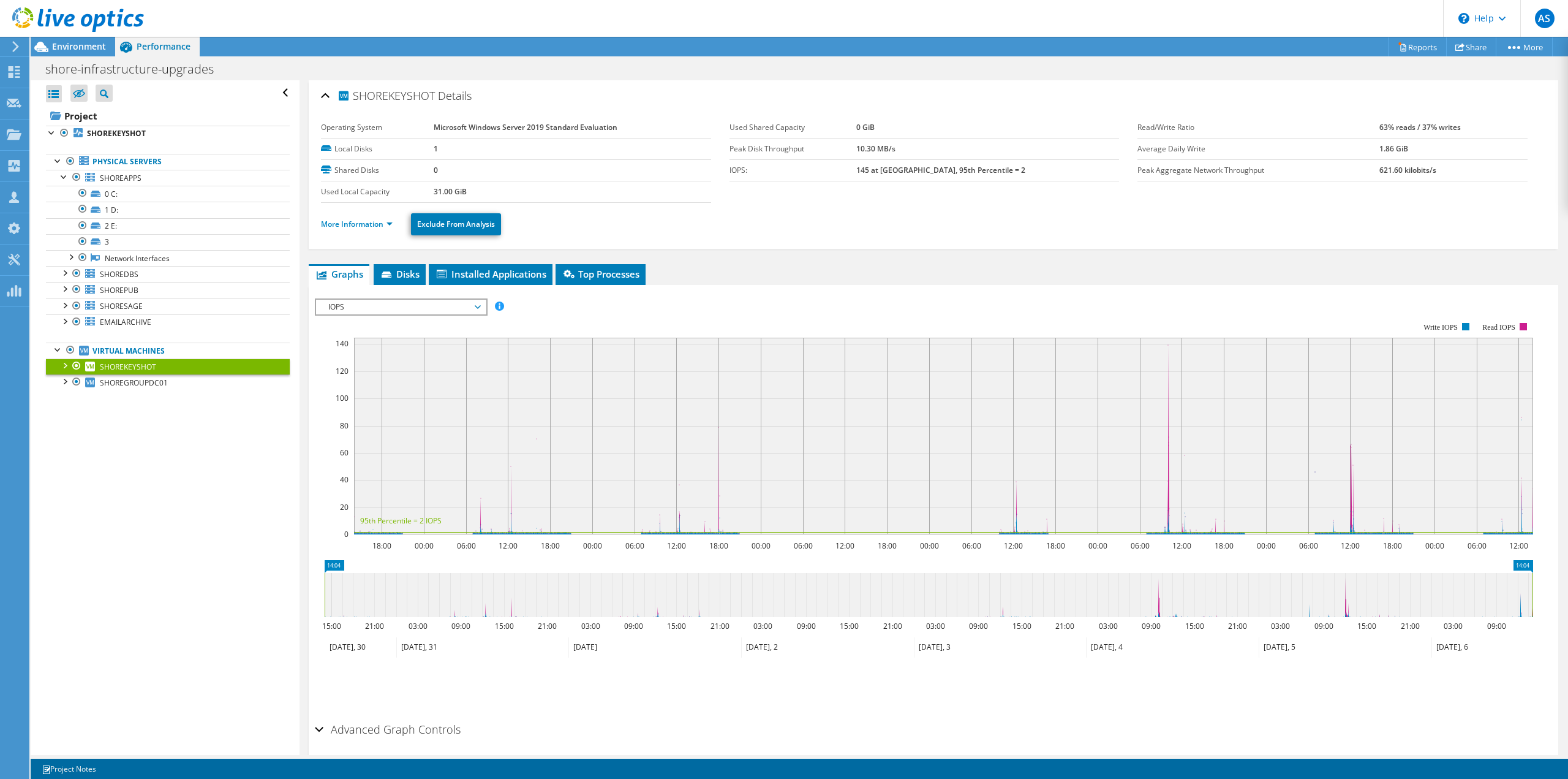
click at [384, 230] on li "More Information" at bounding box center [360, 224] width 79 height 14
click at [67, 173] on div at bounding box center [64, 176] width 12 height 12
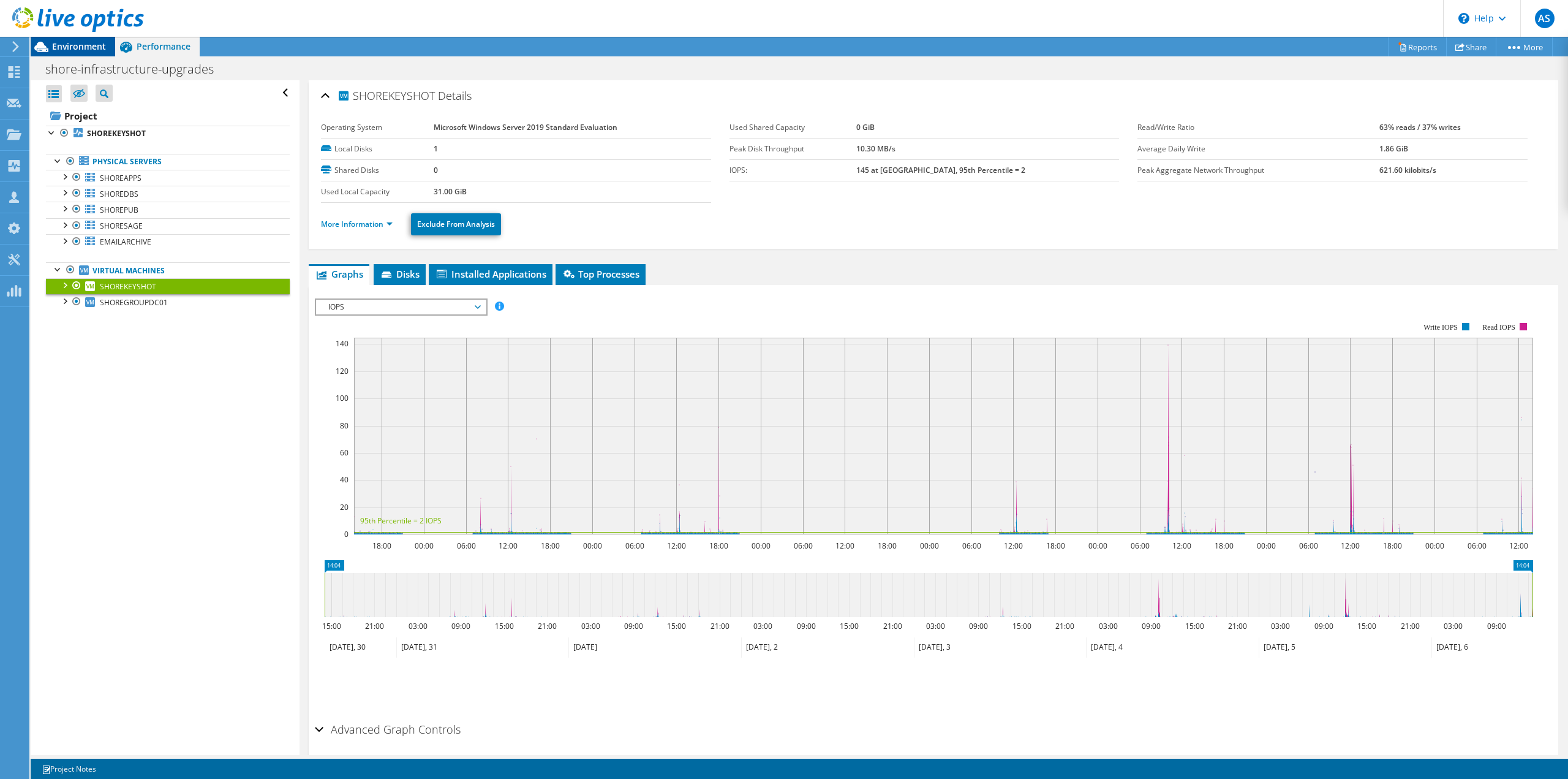
click at [91, 48] on span "Environment" at bounding box center [78, 46] width 54 height 12
